Goal: Task Accomplishment & Management: Use online tool/utility

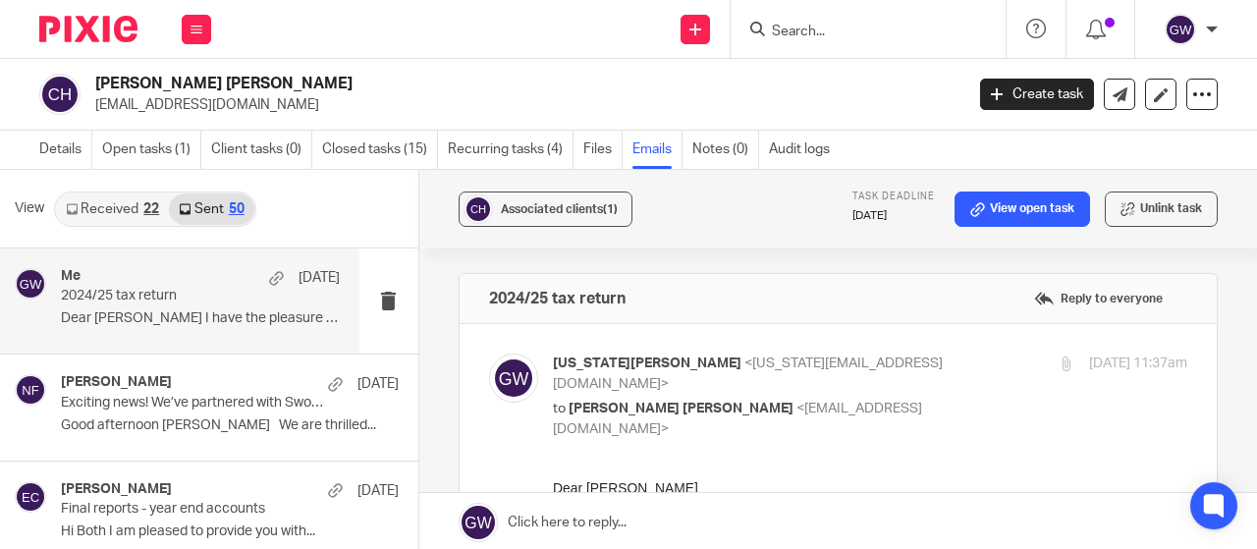
scroll to position [196, 0]
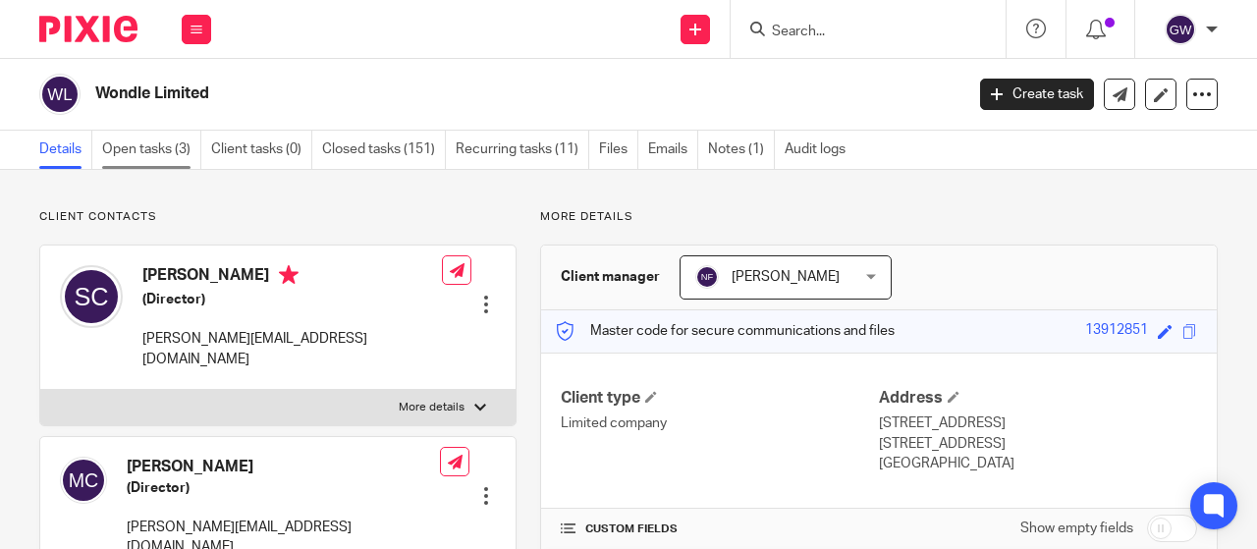
click at [183, 162] on link "Open tasks (3)" at bounding box center [151, 150] width 99 height 38
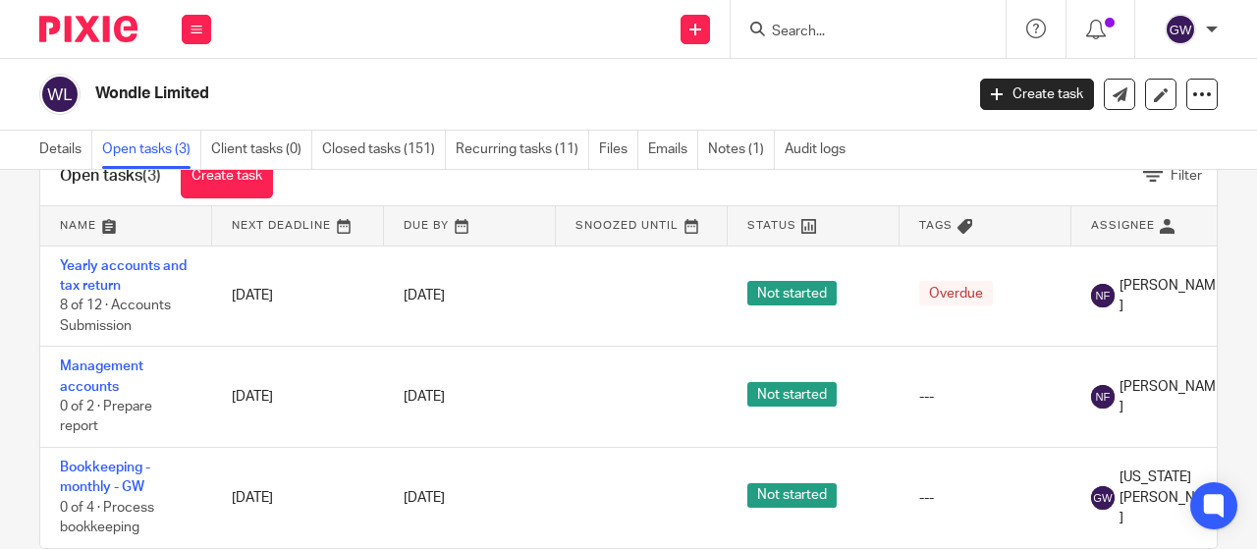
scroll to position [115, 0]
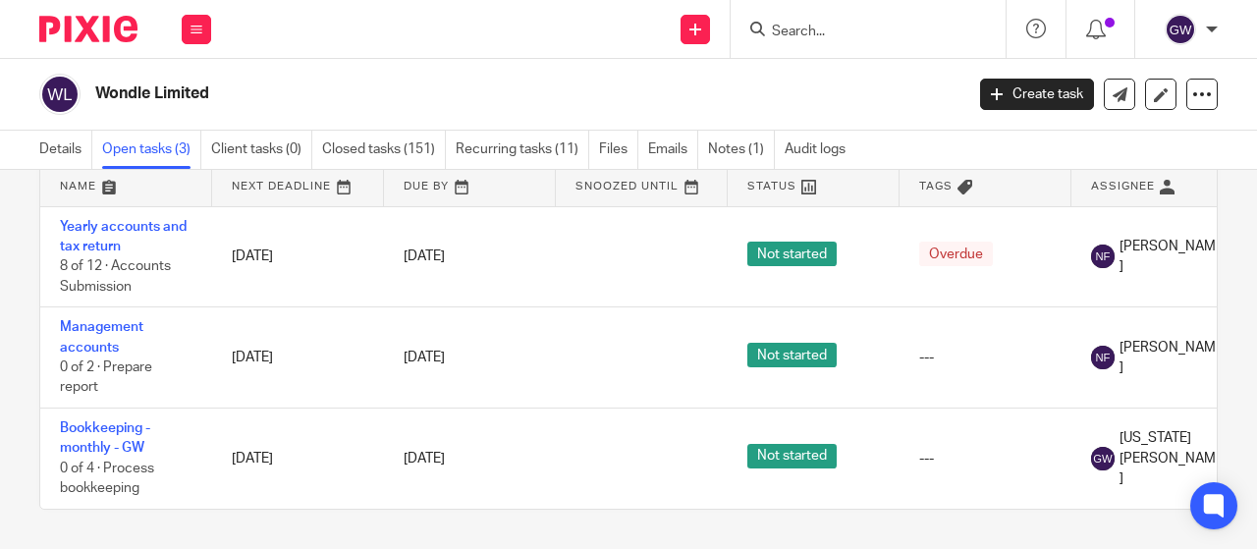
click at [650, 67] on div "Wondle Limited Create task Update from Companies House Export data Merge Archiv…" at bounding box center [628, 95] width 1257 height 72
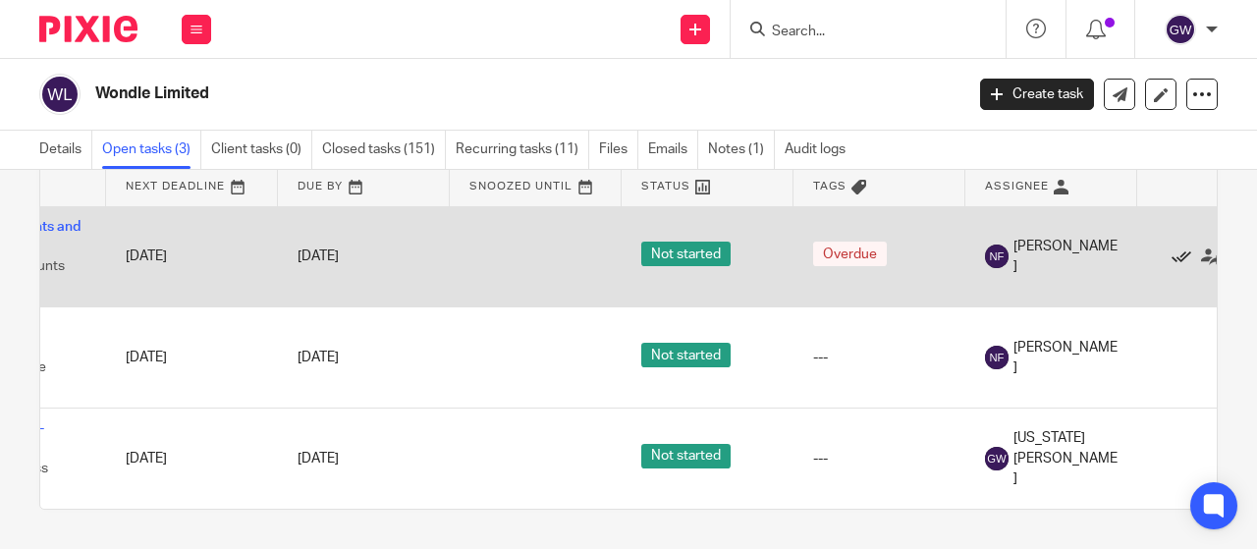
click at [1175, 247] on icon at bounding box center [1181, 257] width 20 height 20
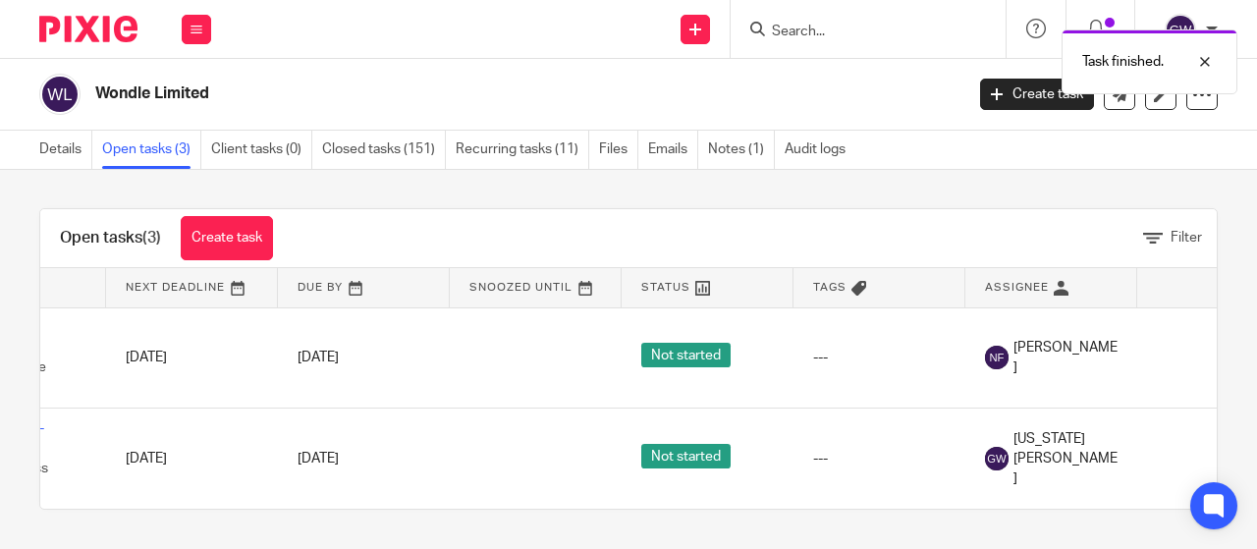
scroll to position [14, 0]
